Goal: Use online tool/utility: Utilize a website feature to perform a specific function

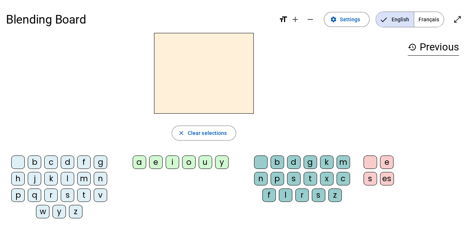
click at [80, 177] on div "m" at bounding box center [83, 178] width 13 height 13
click at [137, 163] on div "a" at bounding box center [139, 162] width 13 height 13
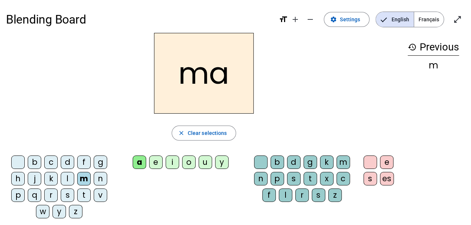
click at [82, 192] on div "t" at bounding box center [83, 195] width 13 height 13
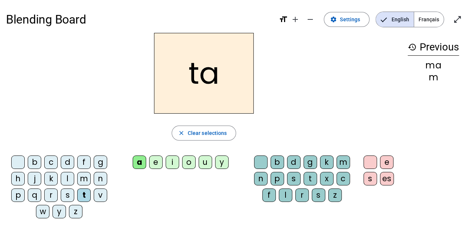
click at [66, 176] on div "l" at bounding box center [67, 178] width 13 height 13
click at [151, 161] on div "e" at bounding box center [155, 162] width 13 height 13
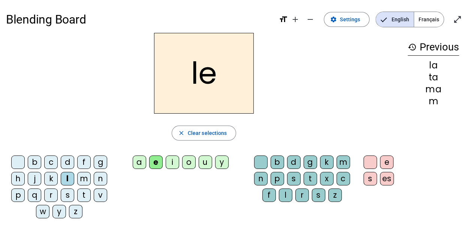
click at [203, 161] on div "u" at bounding box center [204, 162] width 13 height 13
click at [67, 159] on div "d" at bounding box center [67, 162] width 13 height 13
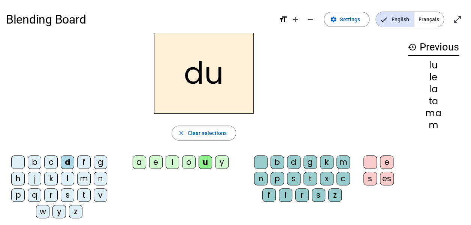
click at [156, 162] on div "e" at bounding box center [155, 162] width 13 height 13
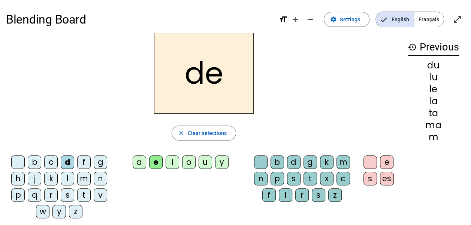
click at [83, 179] on div "m" at bounding box center [83, 178] width 13 height 13
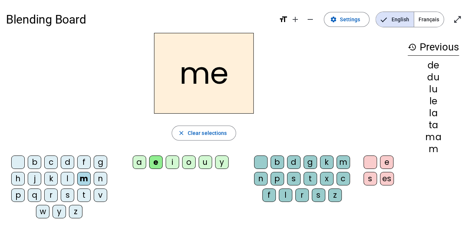
click at [35, 178] on div "j" at bounding box center [34, 178] width 13 height 13
